Goal: Navigation & Orientation: Find specific page/section

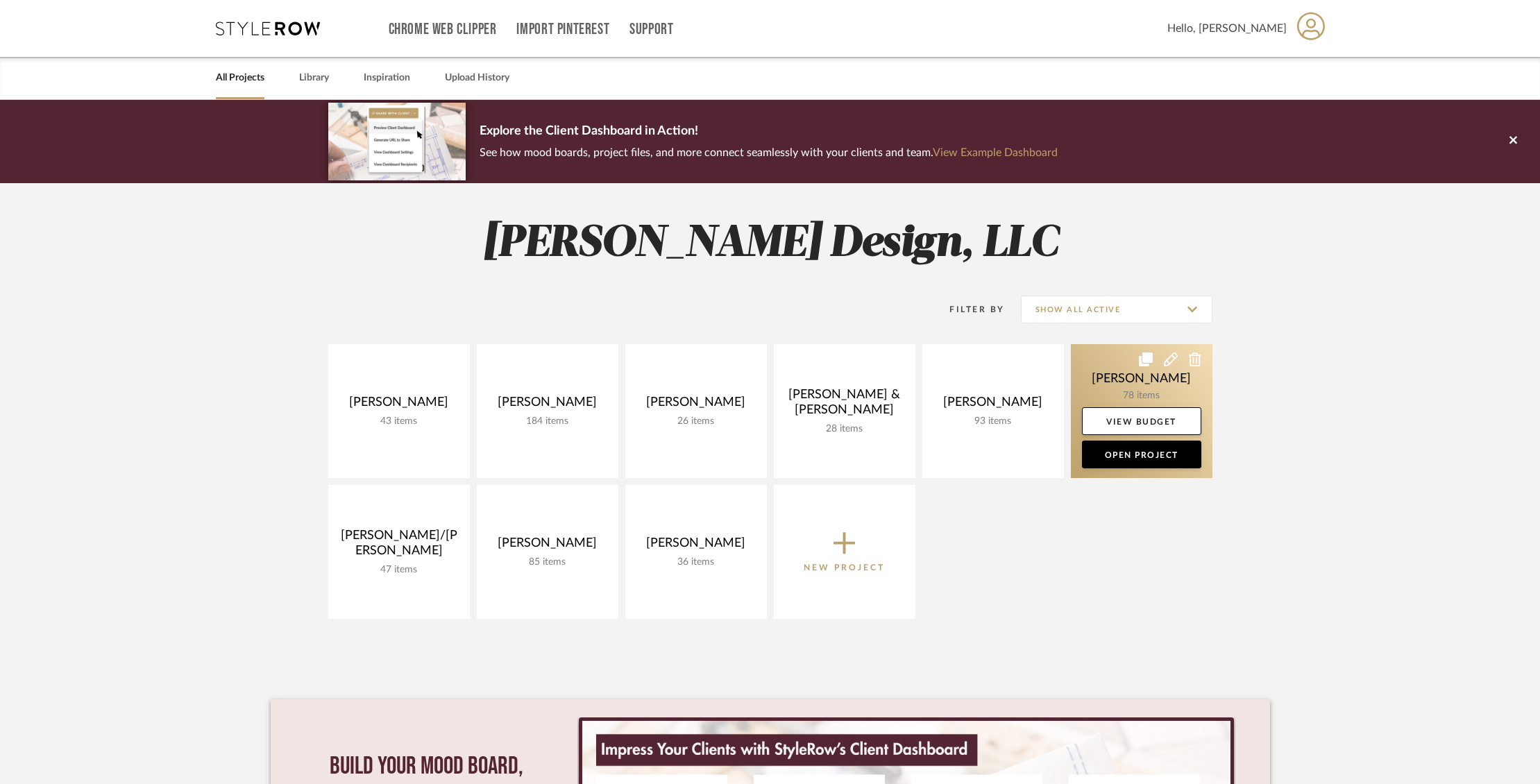
click at [1105, 370] on link at bounding box center [1141, 411] width 141 height 134
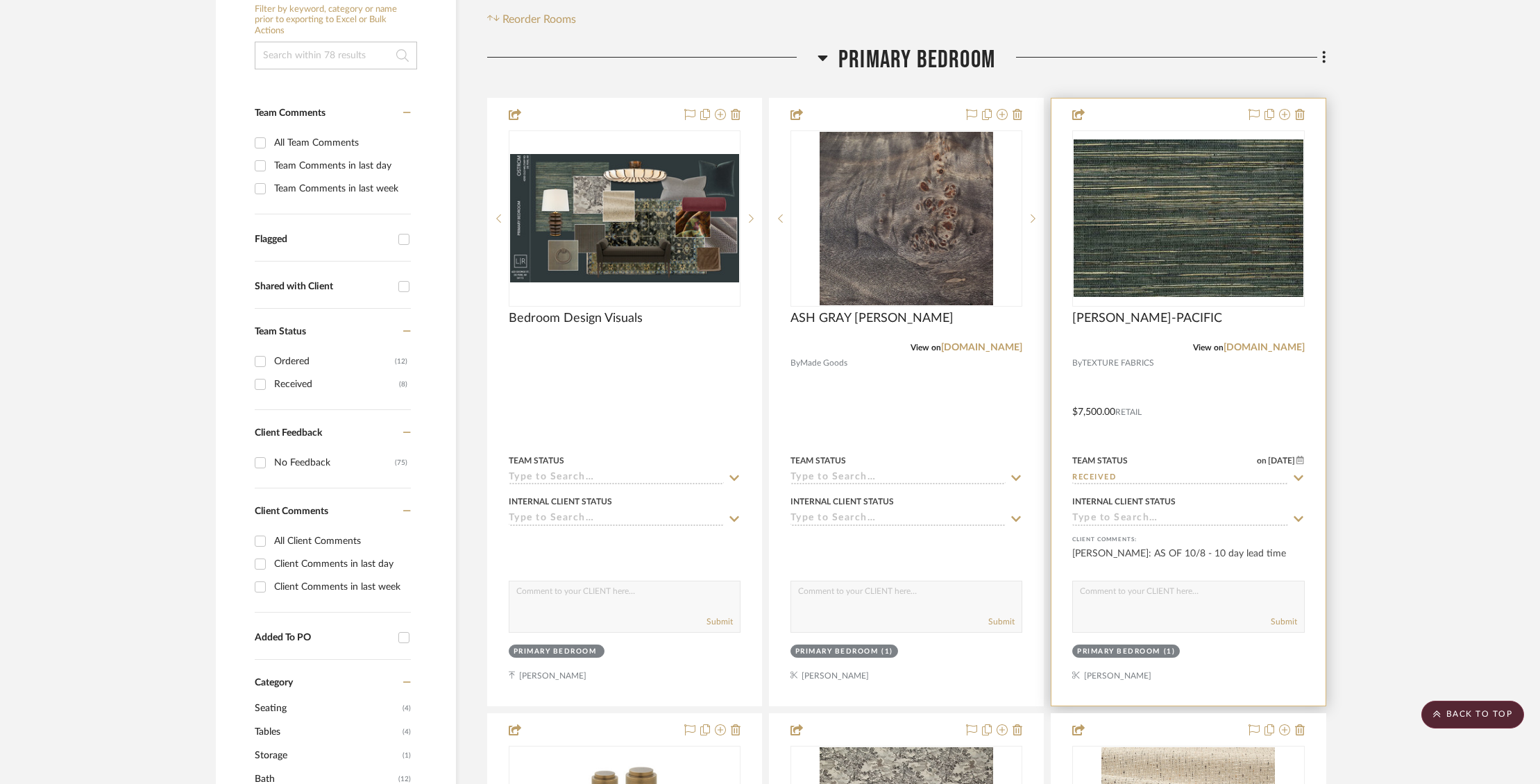
scroll to position [229, 0]
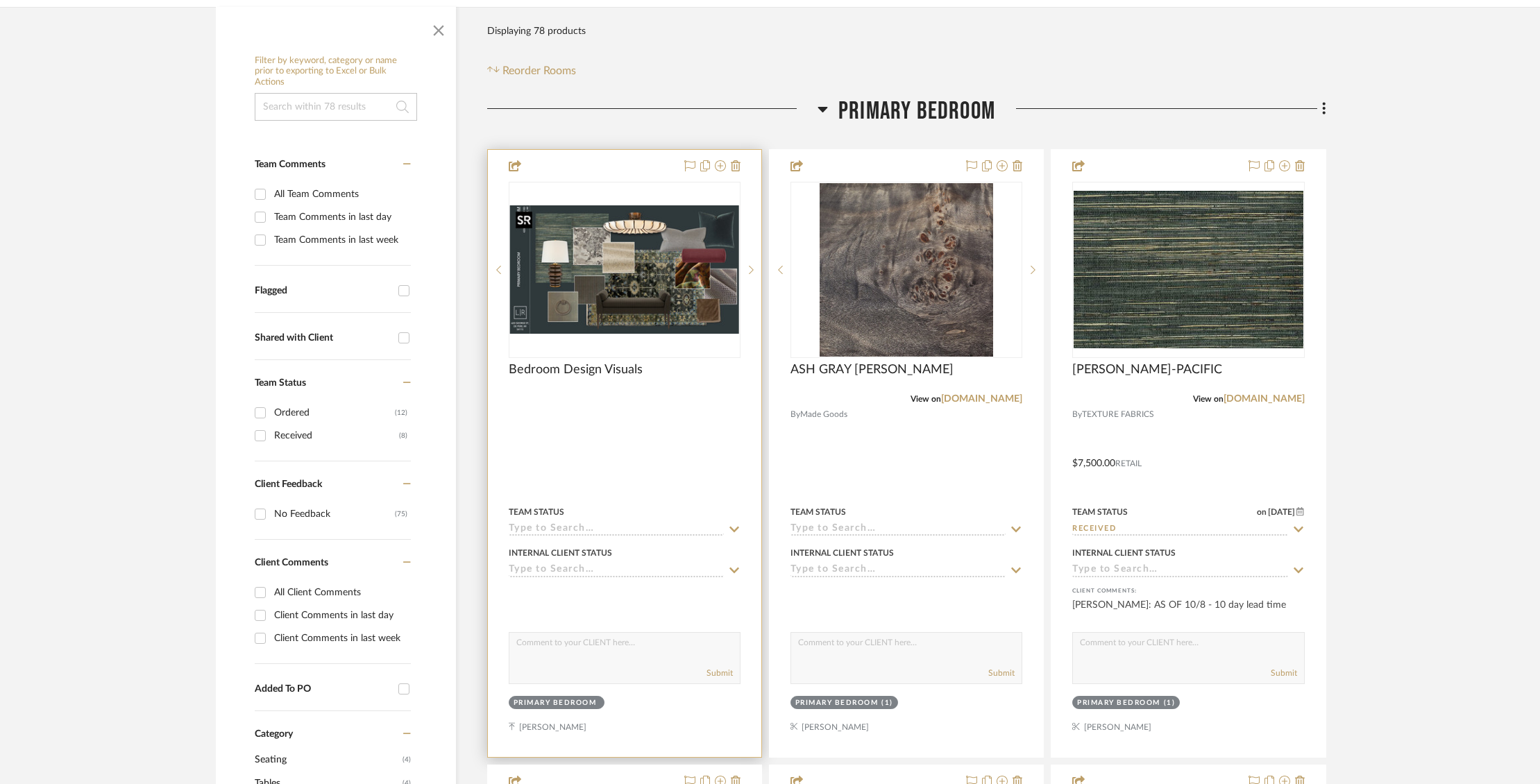
click at [644, 294] on img "0" at bounding box center [624, 269] width 229 height 129
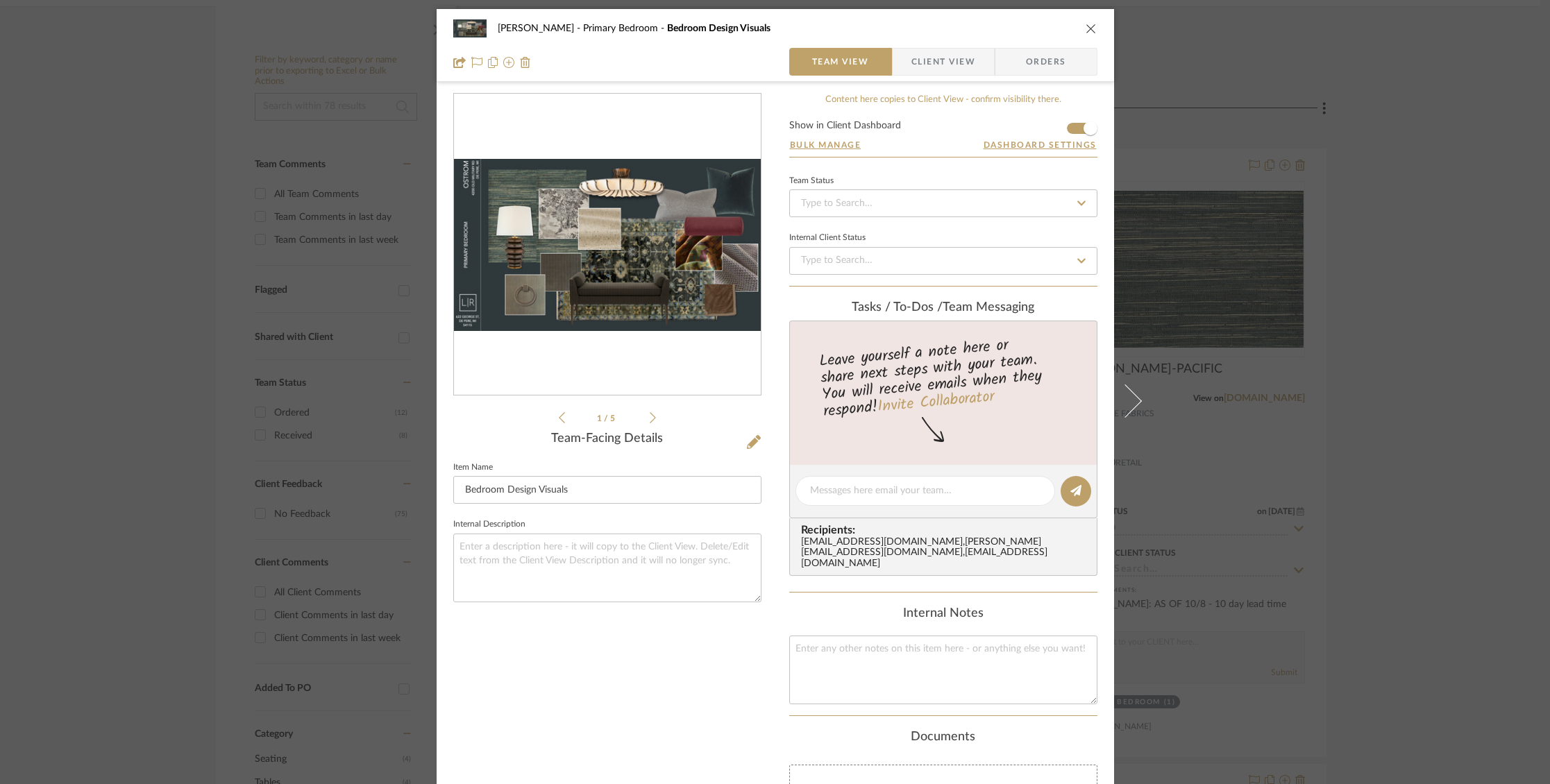
scroll to position [1, 0]
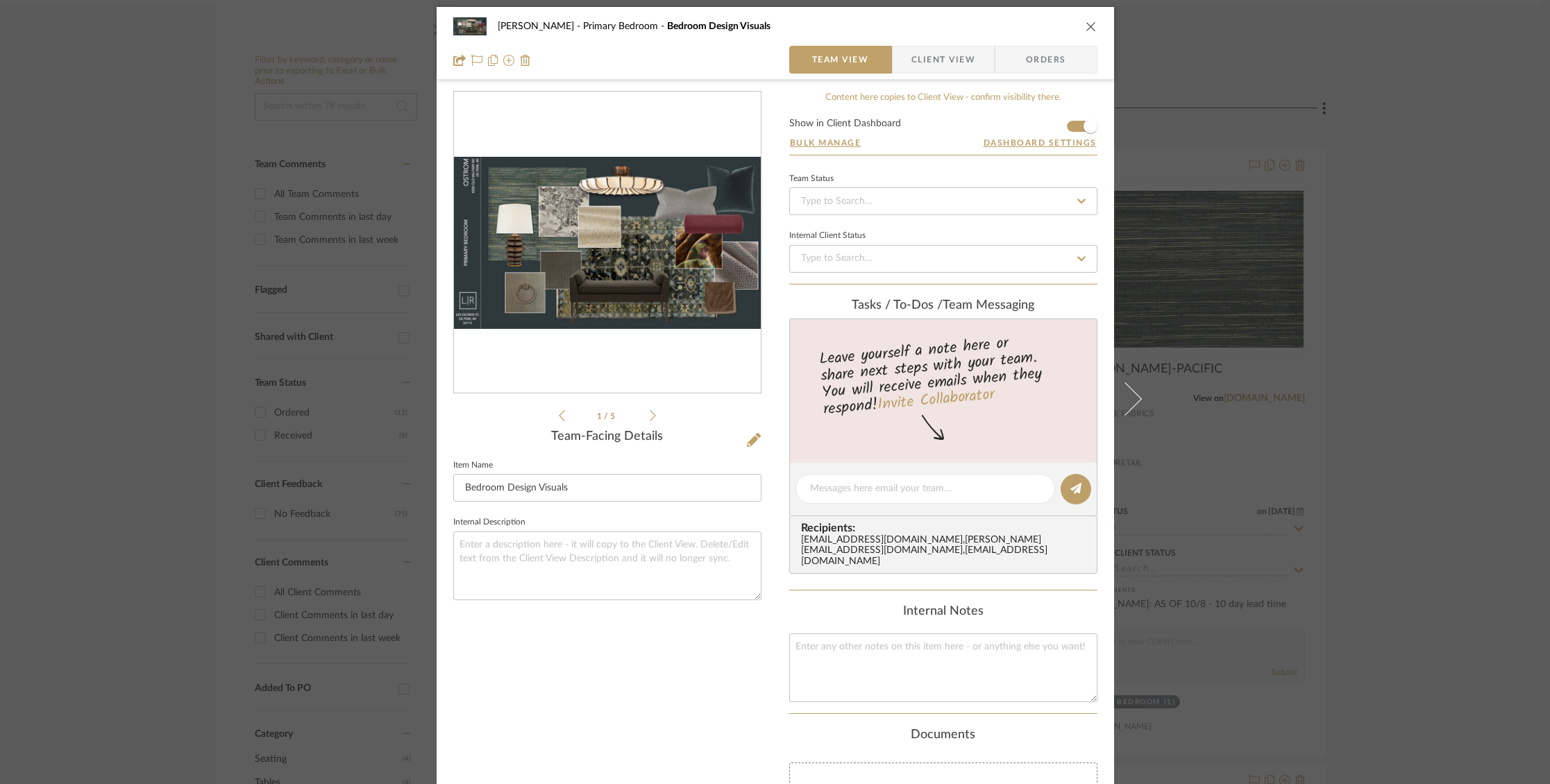
click at [1090, 28] on icon "close" at bounding box center [1090, 26] width 11 height 11
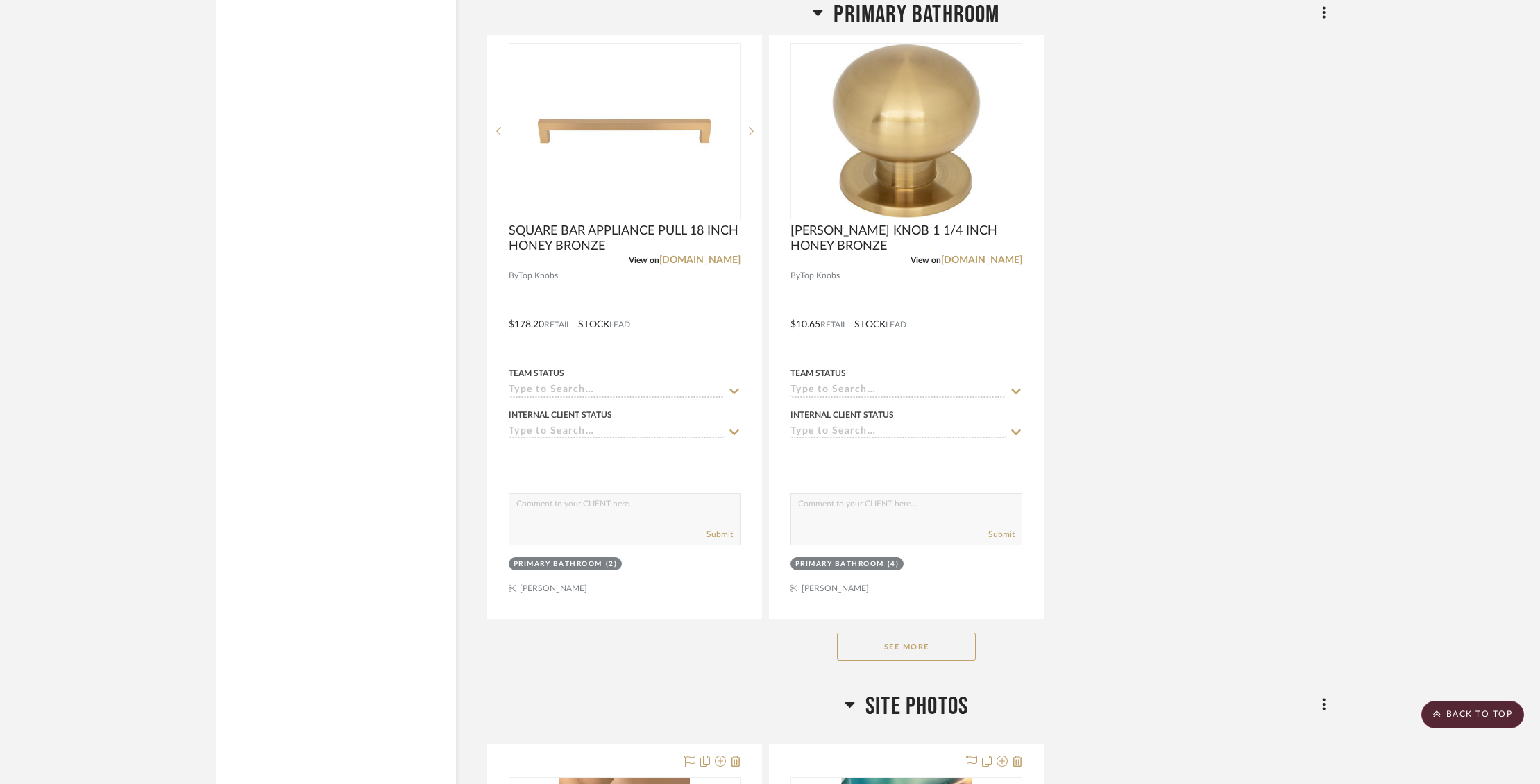
scroll to position [6191, 0]
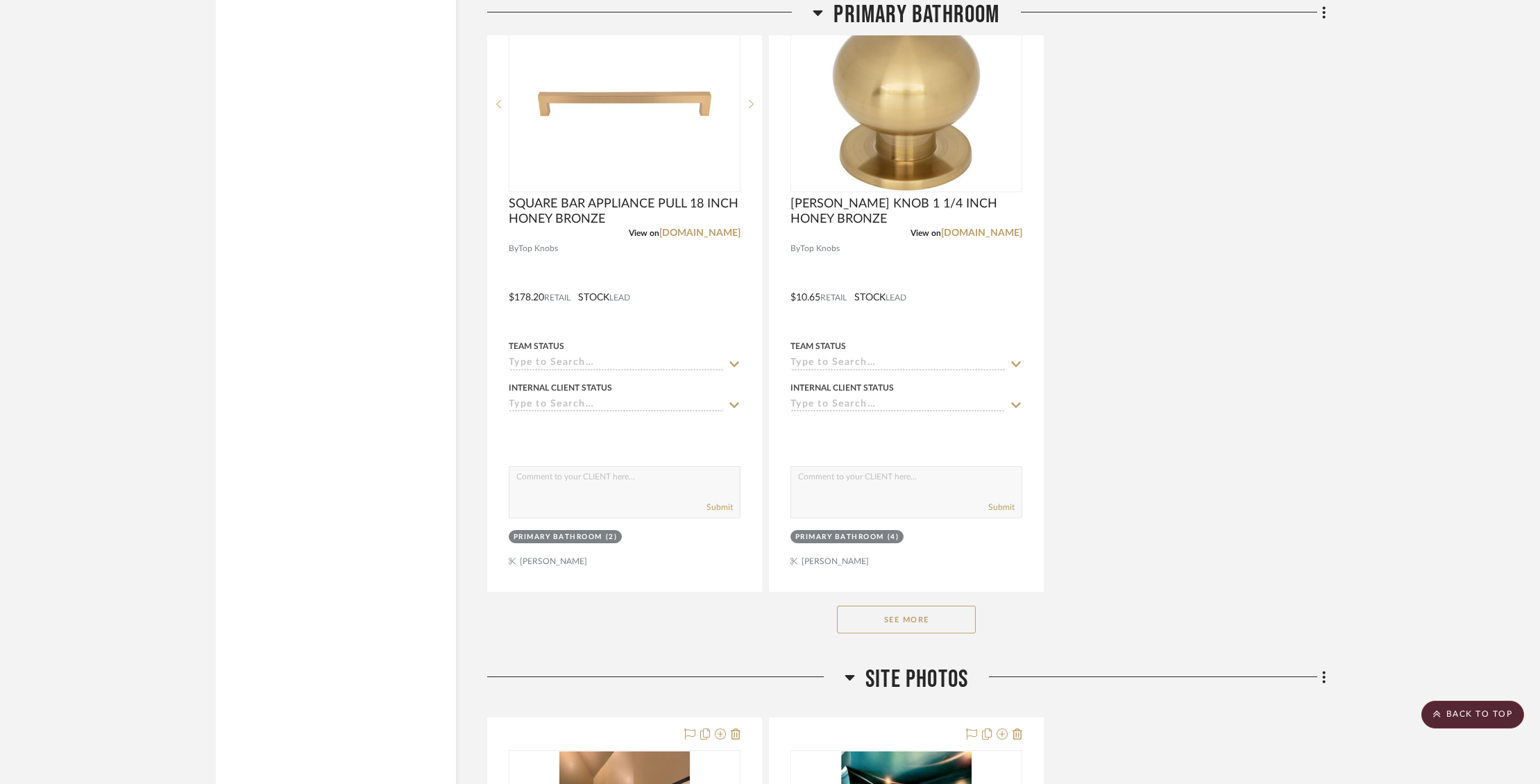
click at [923, 606] on button "See More" at bounding box center [906, 619] width 139 height 28
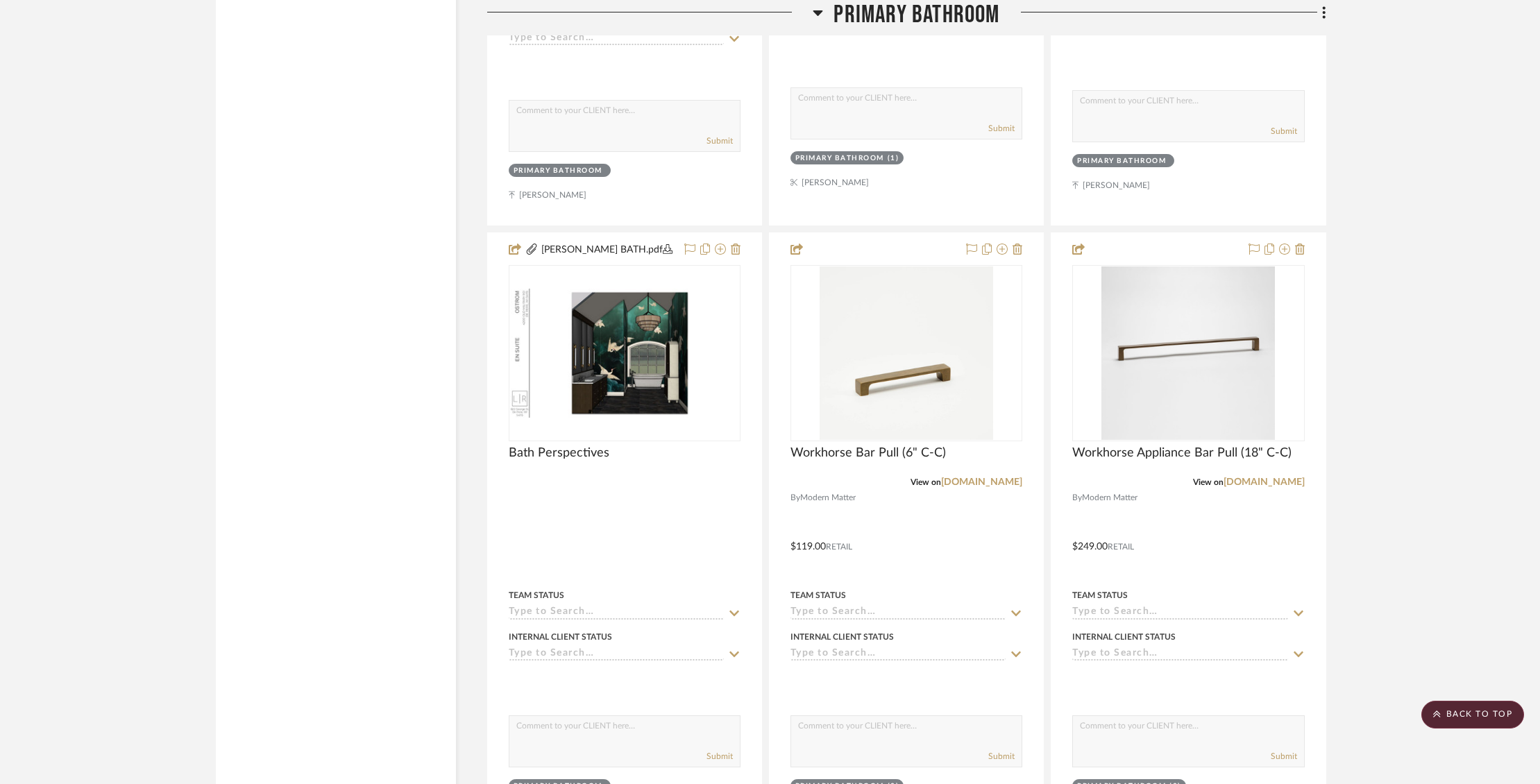
scroll to position [7191, 0]
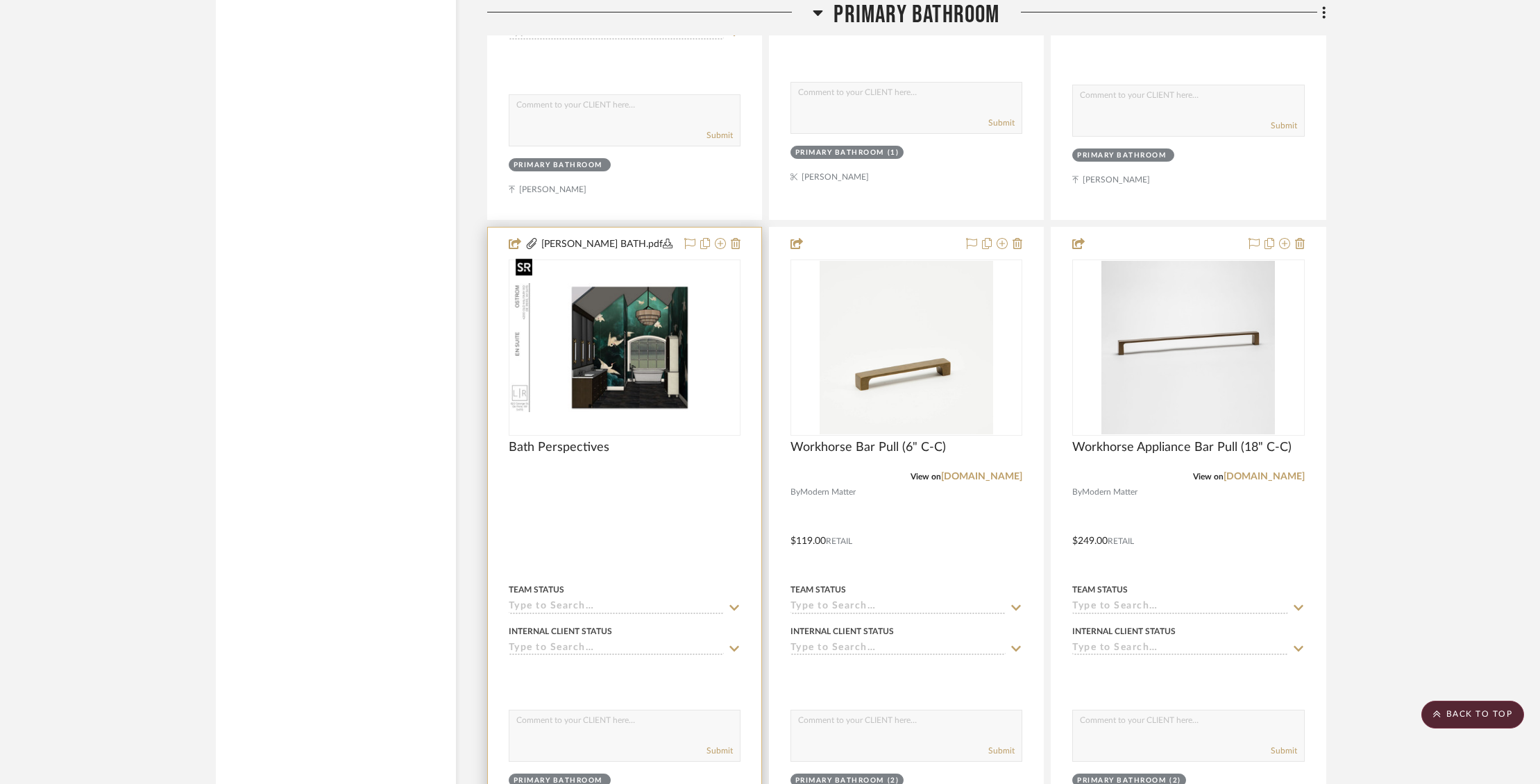
click at [635, 327] on img "0" at bounding box center [624, 348] width 229 height 129
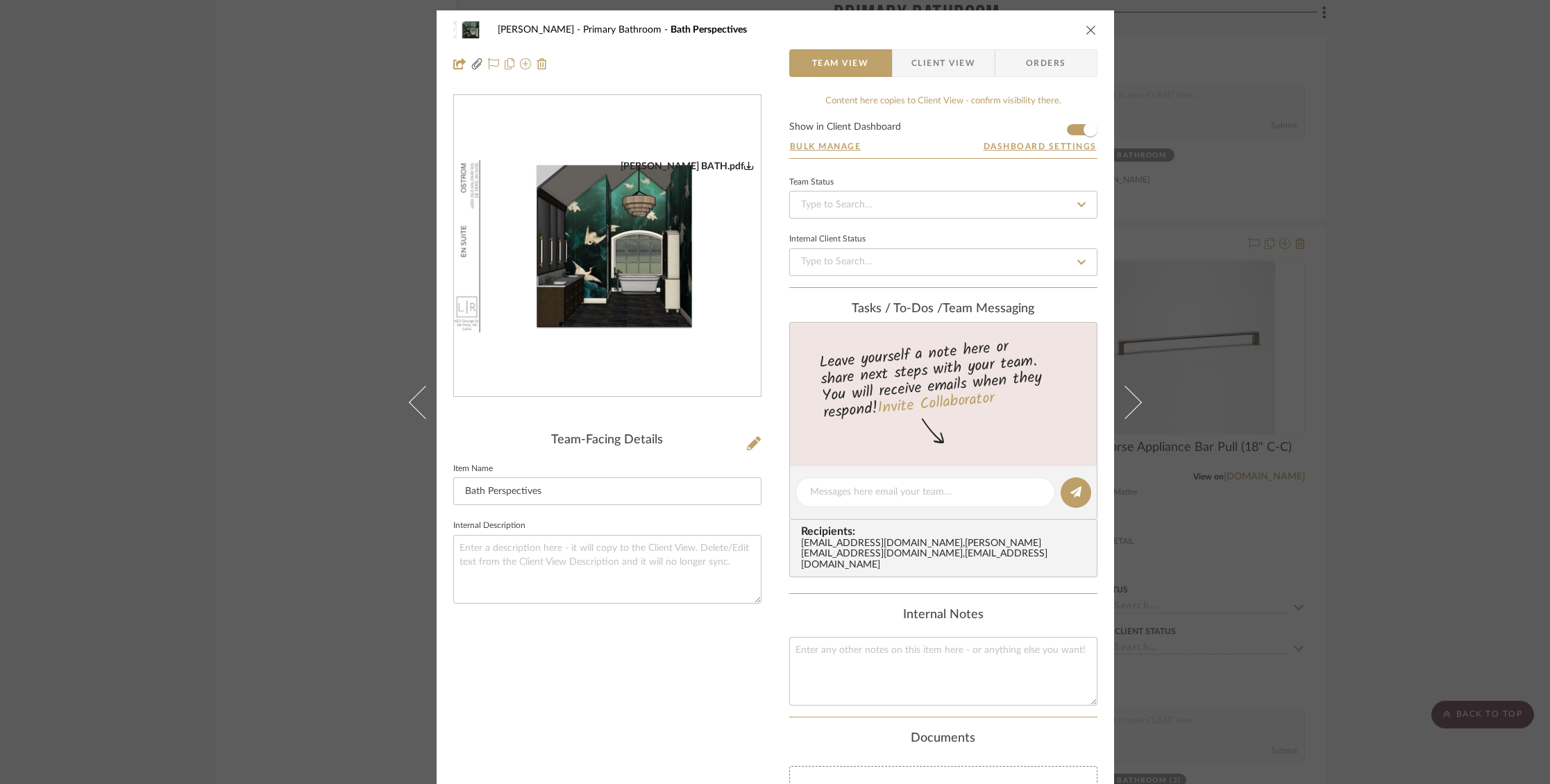
click at [617, 286] on img "0" at bounding box center [608, 247] width 307 height 173
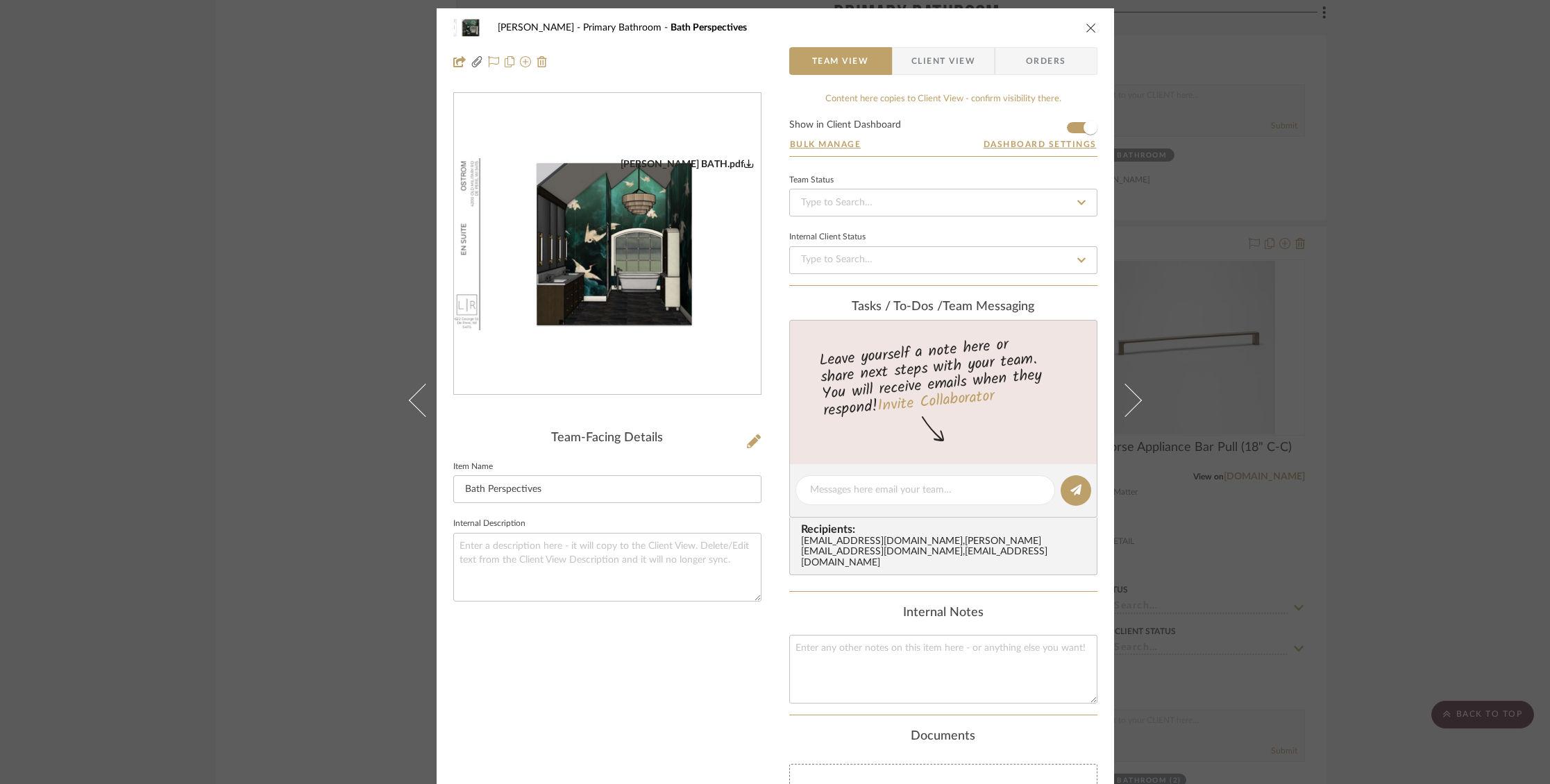
click at [1085, 31] on icon "close" at bounding box center [1090, 28] width 11 height 11
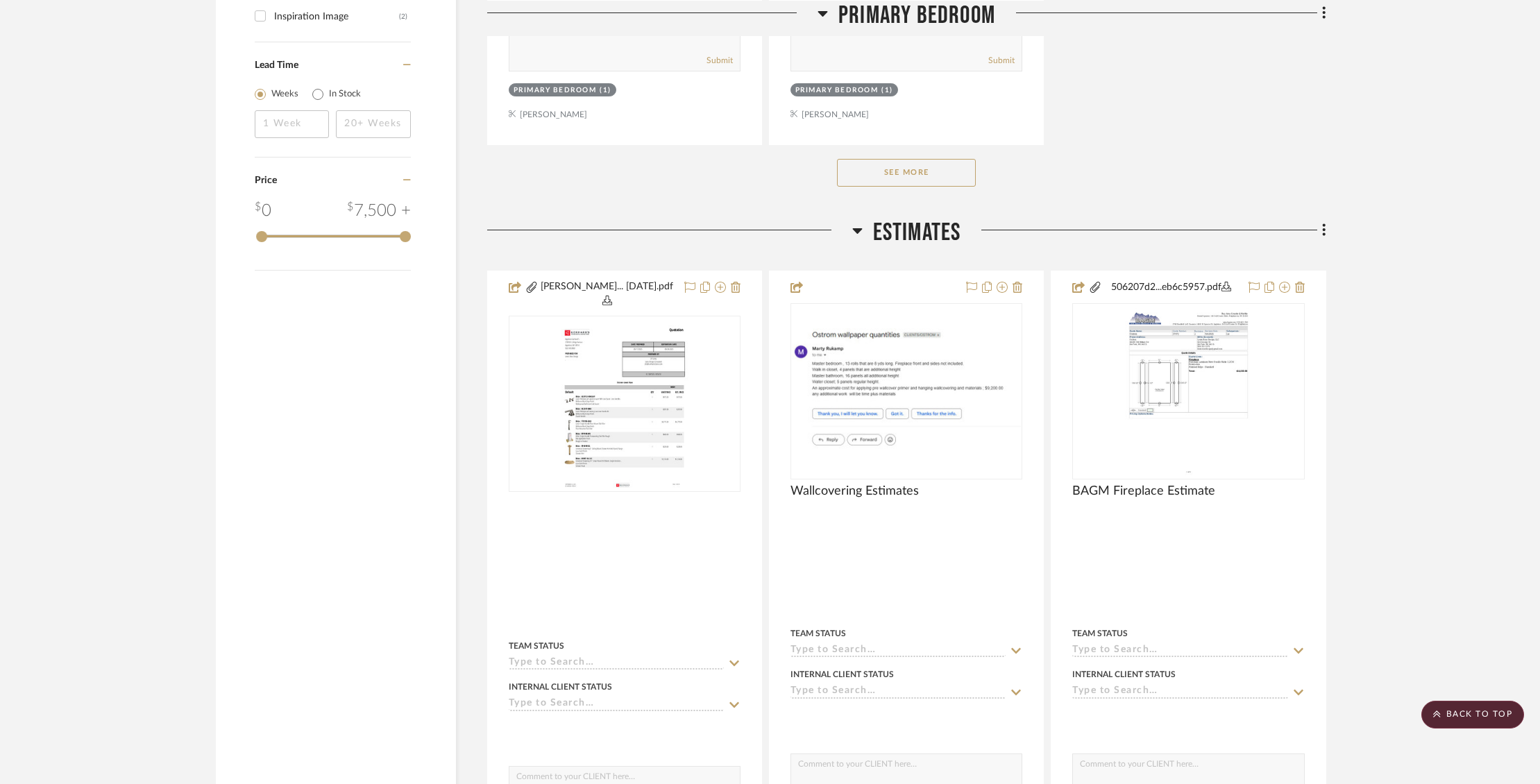
scroll to position [2075, 0]
